Goal: Entertainment & Leisure: Consume media (video, audio)

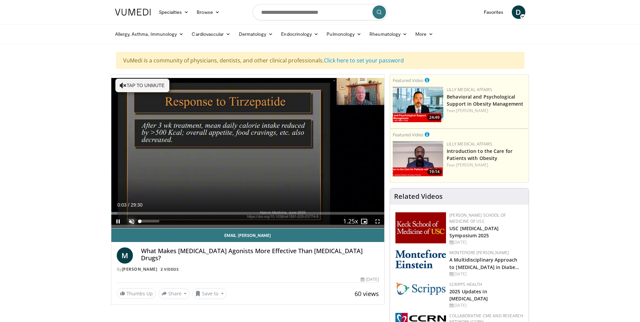
click at [133, 219] on span "Video Player" at bounding box center [131, 220] width 13 height 13
drag, startPoint x: 158, startPoint y: 221, endPoint x: 138, endPoint y: 221, distance: 19.6
click at [140, 221] on div "Volume Level" at bounding box center [141, 221] width 2 height 2
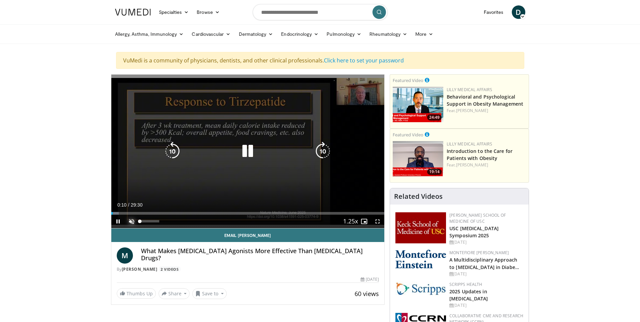
click at [131, 221] on span "Video Player" at bounding box center [131, 220] width 13 height 13
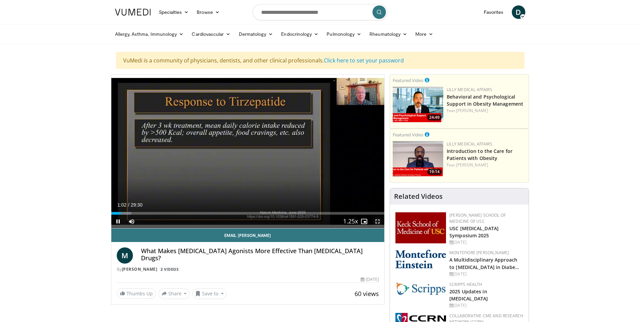
click at [377, 221] on span "Video Player" at bounding box center [377, 220] width 13 height 13
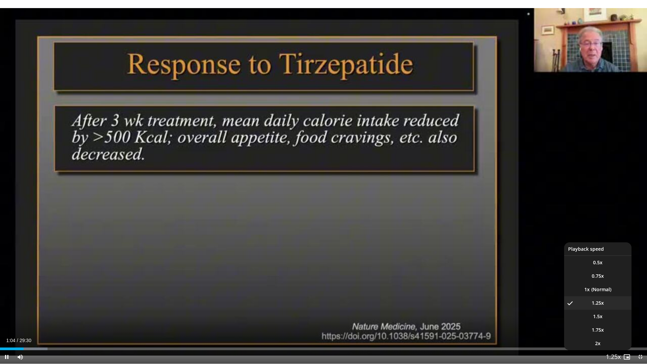
click at [616, 321] on span "Video Player" at bounding box center [613, 357] width 9 height 13
click at [602, 318] on span "1.5x" at bounding box center [597, 316] width 9 height 7
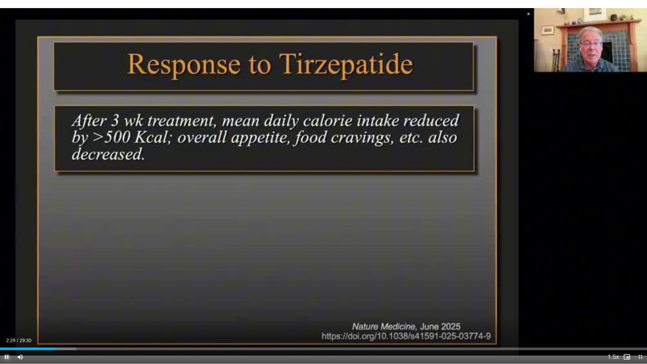
click at [6, 321] on span "Video Player" at bounding box center [6, 356] width 13 height 13
click at [7, 321] on span "Video Player" at bounding box center [6, 356] width 13 height 13
click at [96, 321] on div "Loaded : 16.36% 03:47 04:22" at bounding box center [323, 349] width 647 height 3
click at [112, 321] on div "Progress Bar" at bounding box center [112, 349] width 1 height 3
click at [129, 321] on div "Progress Bar" at bounding box center [129, 349] width 1 height 3
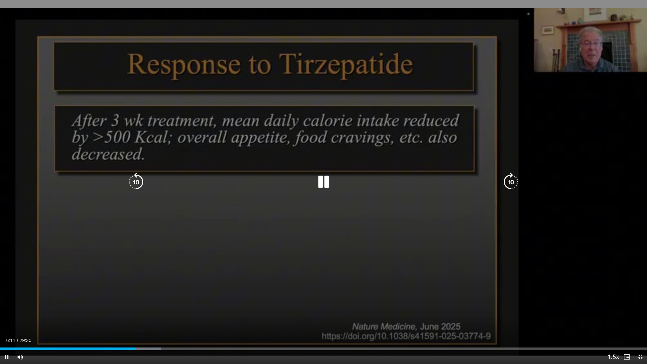
click at [5, 321] on div "10 seconds Tap to unmute" at bounding box center [323, 182] width 647 height 364
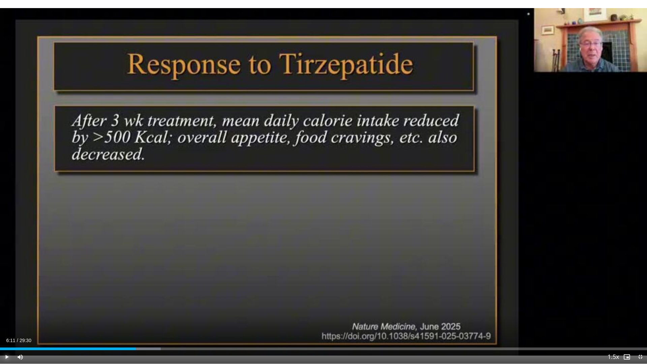
click at [7, 321] on span "Video Player" at bounding box center [6, 356] width 13 height 13
click at [146, 321] on div "Progress Bar" at bounding box center [146, 349] width 1 height 3
click at [194, 321] on div "Progress Bar" at bounding box center [194, 349] width 1 height 3
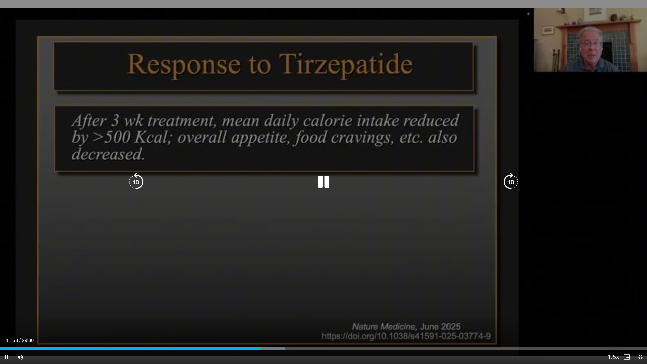
click at [572, 183] on div "10 seconds Tap to unmute" at bounding box center [323, 182] width 647 height 364
click at [319, 182] on icon "Video Player" at bounding box center [323, 182] width 19 height 19
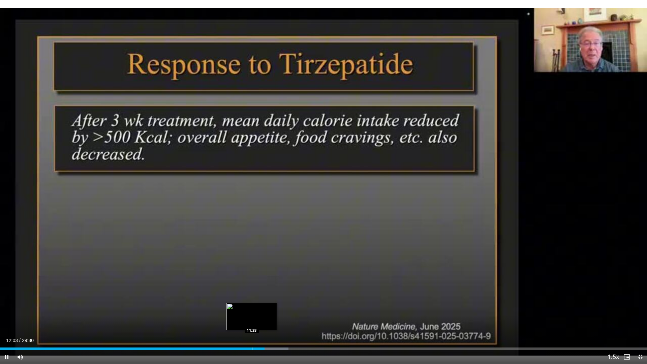
click at [252, 321] on div "Progress Bar" at bounding box center [252, 349] width 1 height 3
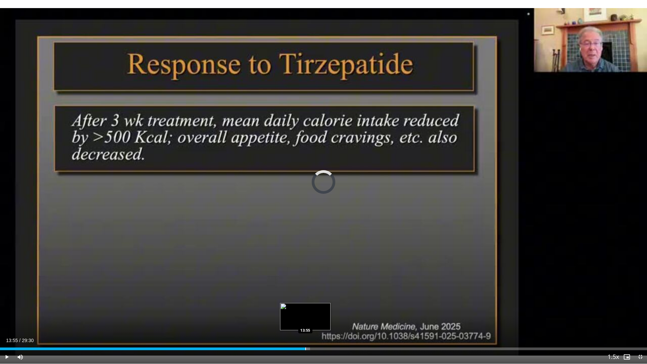
click at [305, 321] on div "Progress Bar" at bounding box center [305, 349] width 1 height 3
click at [322, 321] on div "Progress Bar" at bounding box center [322, 349] width 1 height 3
click at [334, 321] on div "Progress Bar" at bounding box center [334, 349] width 1 height 3
click at [332, 321] on div "Loaded : 55.92% 15:30 15:09" at bounding box center [323, 349] width 647 height 3
click at [328, 321] on div "Loaded : 55.92% 15:11 14:56" at bounding box center [323, 347] width 647 height 6
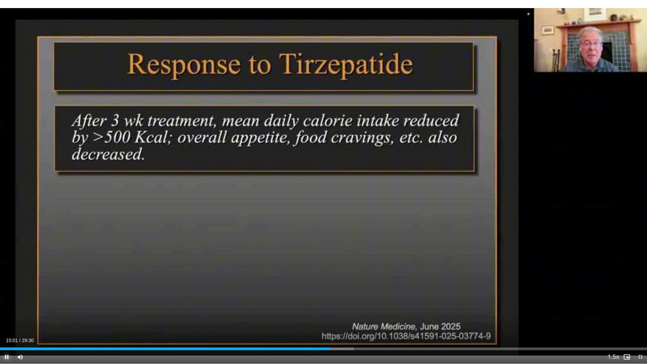
click at [7, 321] on span "Video Player" at bounding box center [6, 356] width 13 height 13
click at [8, 321] on span "Video Player" at bounding box center [6, 356] width 13 height 13
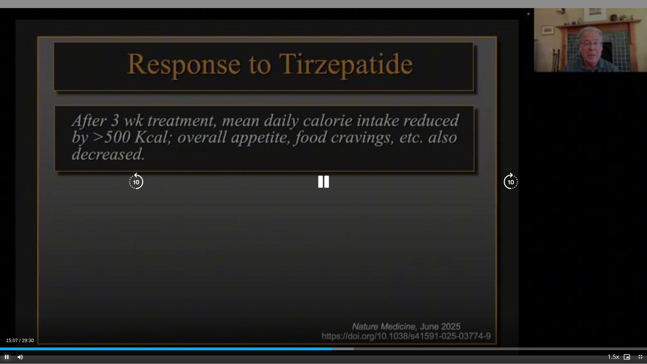
click at [0, 0] on div "Progress Bar" at bounding box center [0, 0] width 0 height 0
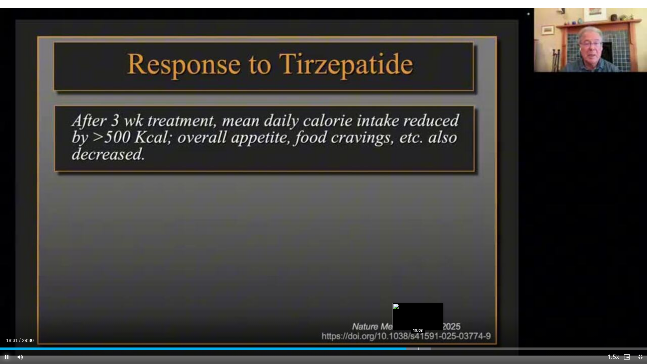
click at [418, 321] on div "Progress Bar" at bounding box center [418, 349] width 1 height 3
click at [8, 321] on span "Video Player" at bounding box center [6, 356] width 13 height 13
click at [6, 321] on span "Video Player" at bounding box center [6, 356] width 13 height 13
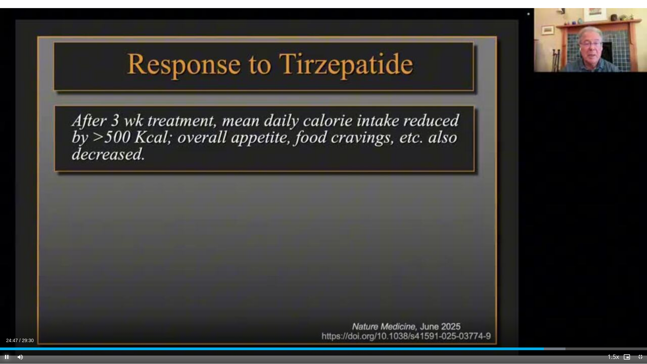
click at [8, 321] on span "Video Player" at bounding box center [6, 356] width 13 height 13
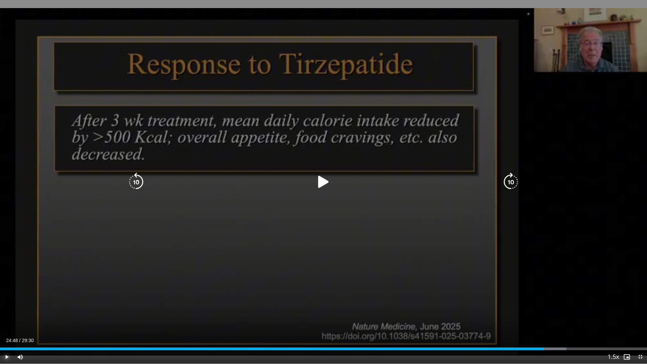
click at [6, 321] on span "Video Player" at bounding box center [6, 356] width 13 height 13
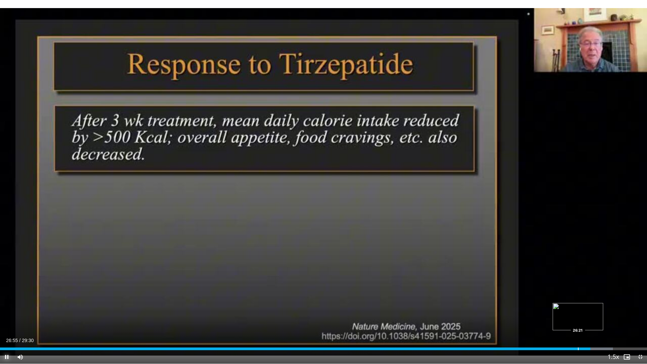
click at [578, 321] on div "Progress Bar" at bounding box center [578, 349] width 1 height 3
click at [7, 321] on span "Video Player" at bounding box center [6, 356] width 13 height 13
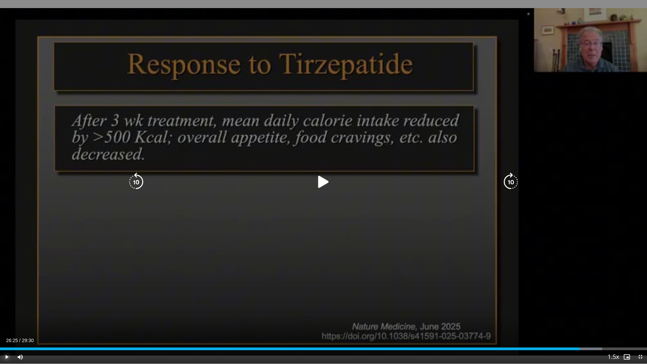
drag, startPoint x: 7, startPoint y: 356, endPoint x: 12, endPoint y: 346, distance: 11.2
click at [7, 321] on span "Video Player" at bounding box center [6, 356] width 13 height 13
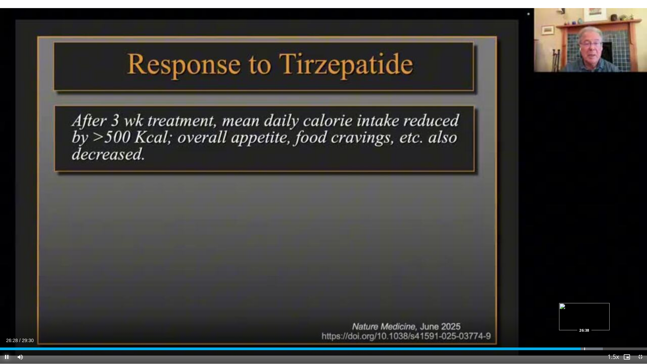
click at [585, 321] on div "Progress Bar" at bounding box center [585, 349] width 1 height 3
click at [591, 321] on div "Progress Bar" at bounding box center [591, 349] width 1 height 3
click at [5, 321] on span "Video Player" at bounding box center [6, 356] width 13 height 13
click at [7, 321] on span "Video Player" at bounding box center [6, 356] width 13 height 13
